Goal: Check status: Check status

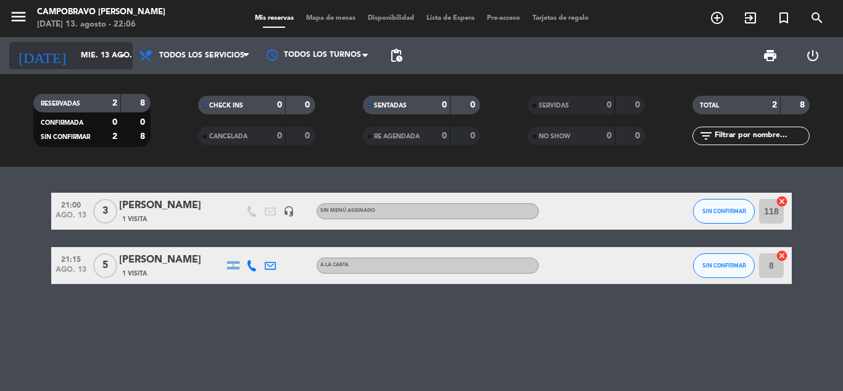
click at [117, 55] on icon "arrow_drop_down" at bounding box center [122, 55] width 15 height 15
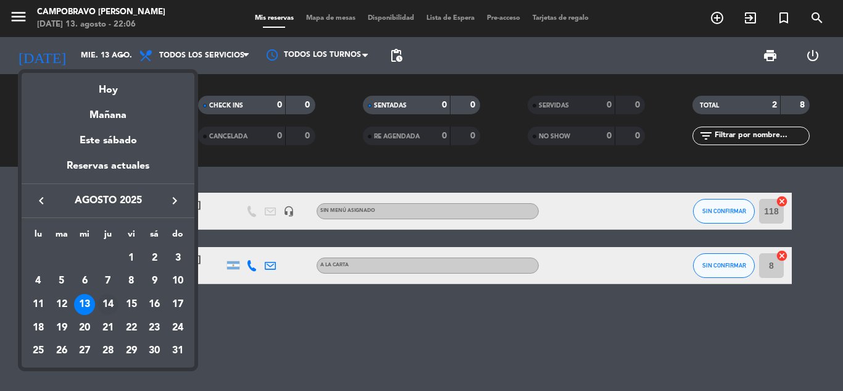
click at [110, 302] on div "14" at bounding box center [108, 304] width 21 height 21
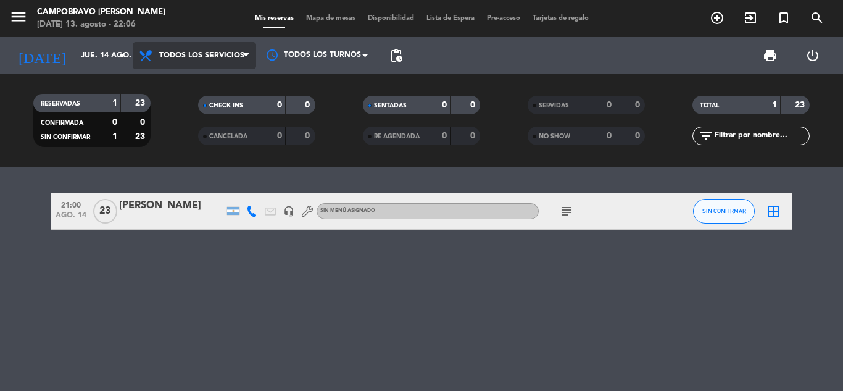
click at [217, 44] on span "Todos los servicios" at bounding box center [194, 55] width 123 height 27
click at [201, 83] on div "menu CAMPOBRAVO [PERSON_NAME] [DATE] 13. agosto - 22:06 Mis reservas Mapa de me…" at bounding box center [421, 83] width 843 height 167
click at [164, 211] on div "[PERSON_NAME]" at bounding box center [171, 206] width 105 height 16
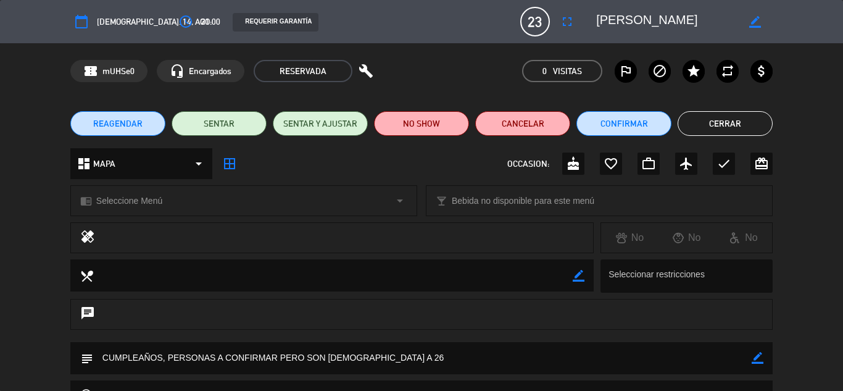
click at [743, 122] on button "Cerrar" at bounding box center [725, 123] width 95 height 25
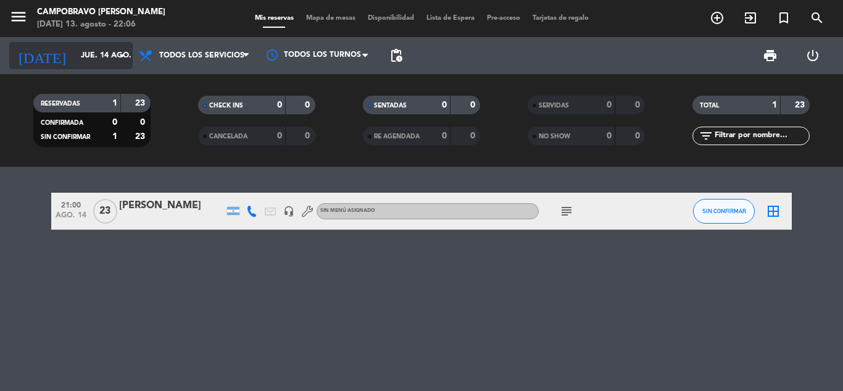
click at [93, 56] on input "jue. 14 ago." at bounding box center [127, 55] width 104 height 21
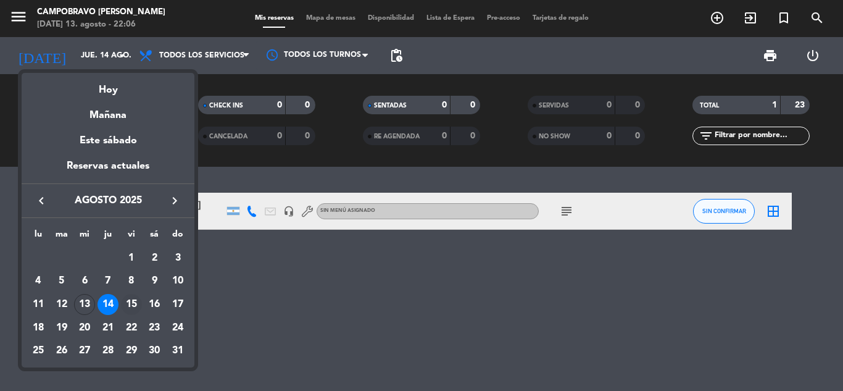
click at [137, 305] on div "15" at bounding box center [131, 304] width 21 height 21
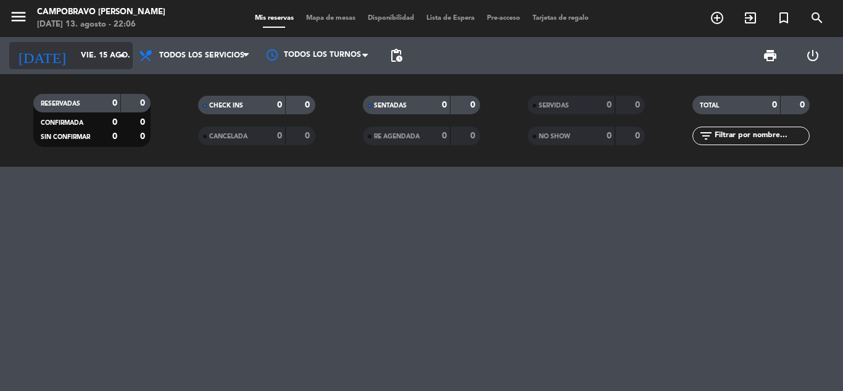
click at [126, 56] on icon "arrow_drop_down" at bounding box center [122, 55] width 15 height 15
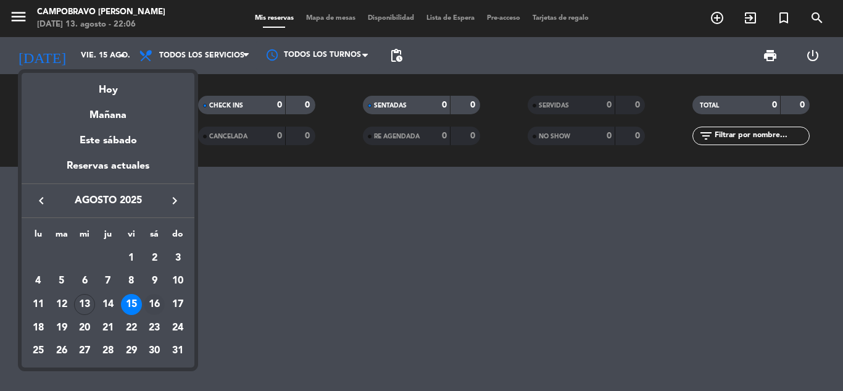
click at [157, 304] on div "16" at bounding box center [154, 304] width 21 height 21
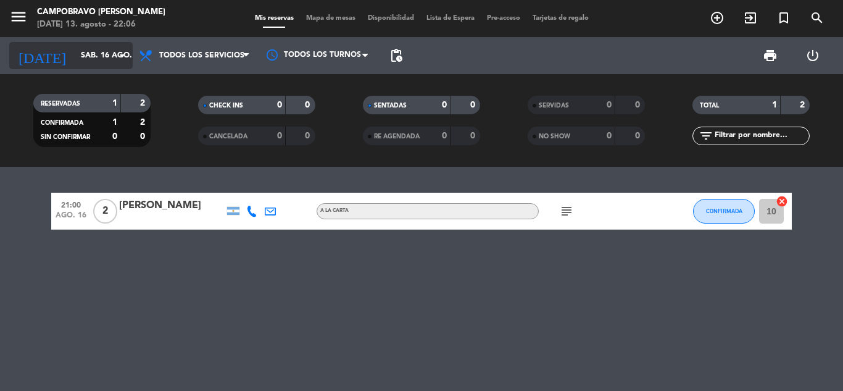
click at [99, 54] on input "sáb. 16 ago." at bounding box center [127, 55] width 104 height 21
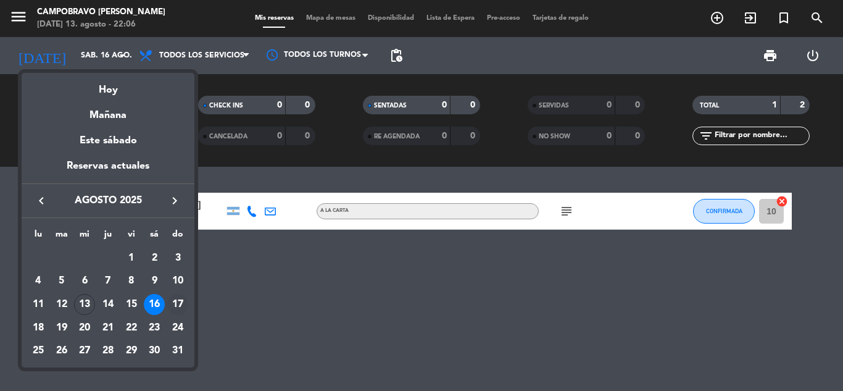
click at [182, 300] on div "17" at bounding box center [177, 304] width 21 height 21
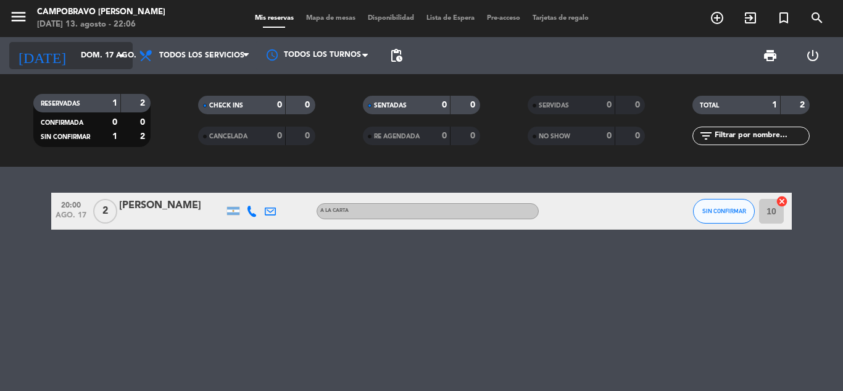
click at [102, 63] on input "dom. 17 ago." at bounding box center [127, 55] width 104 height 21
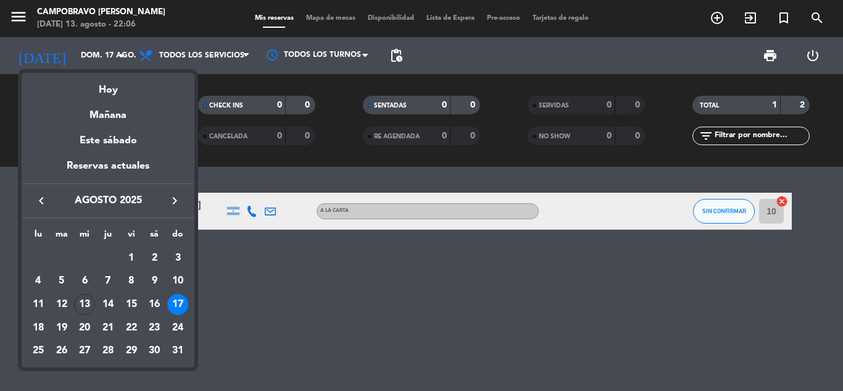
click at [109, 54] on div at bounding box center [421, 195] width 843 height 391
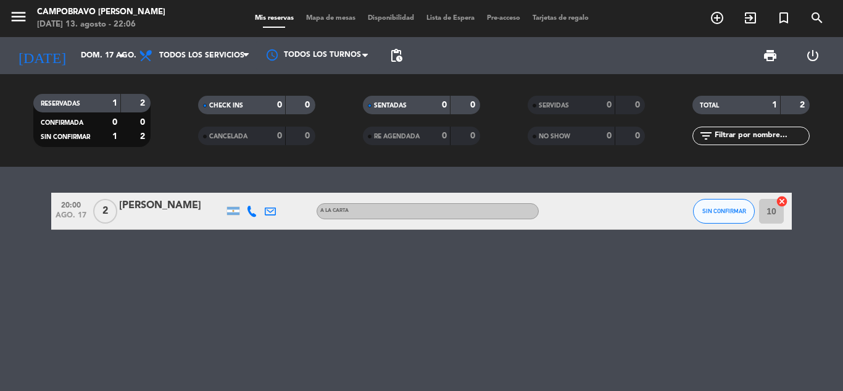
click at [109, 54] on input "dom. 17 ago." at bounding box center [127, 55] width 104 height 21
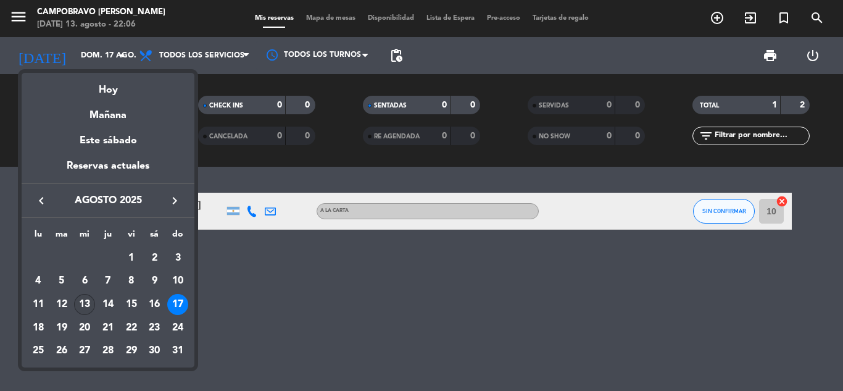
click at [80, 301] on div "13" at bounding box center [84, 304] width 21 height 21
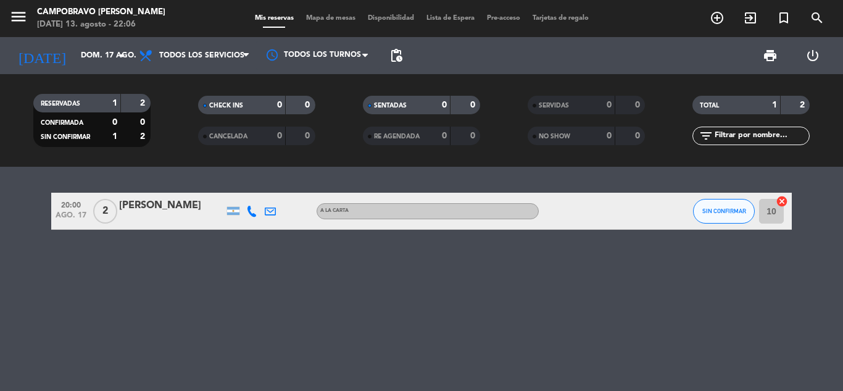
type input "mié. 13 ago."
